Goal: Find specific page/section

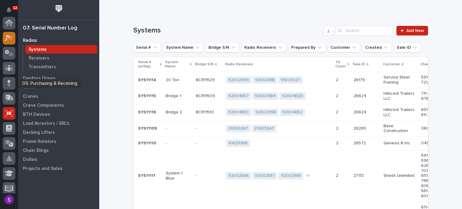
click at [8, 36] on icon at bounding box center [7, 38] width 5 height 7
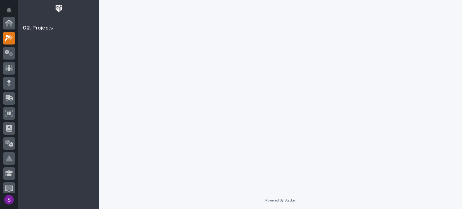
scroll to position [15, 0]
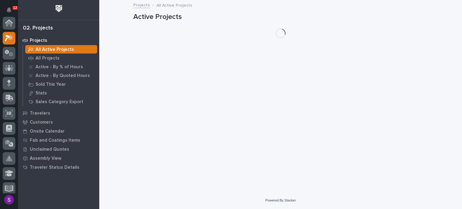
scroll to position [15, 0]
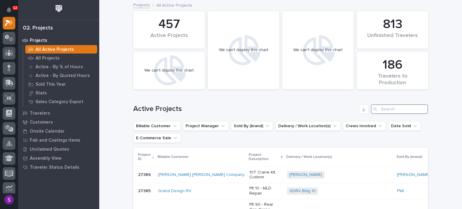
click at [394, 110] on input "Search" at bounding box center [399, 109] width 57 height 10
paste input "27249"
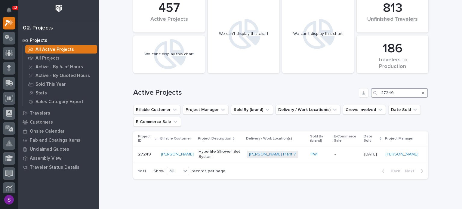
scroll to position [30, 0]
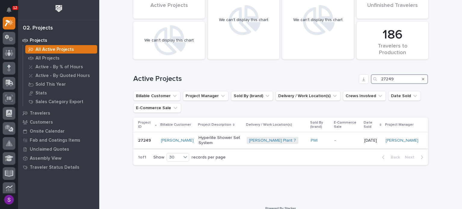
type input "27249"
click at [239, 136] on p "Hyperlite Shower Set System" at bounding box center [220, 140] width 43 height 10
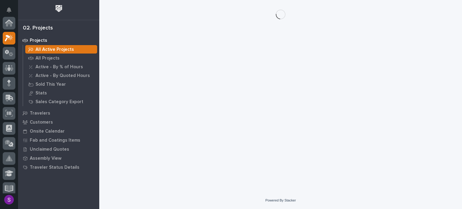
scroll to position [15, 0]
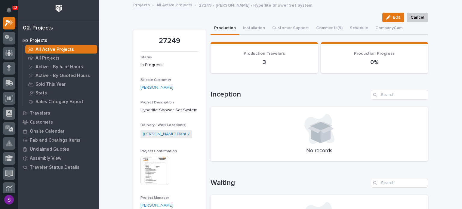
click at [148, 164] on img at bounding box center [155, 170] width 29 height 29
